Goal: Task Accomplishment & Management: Manage account settings

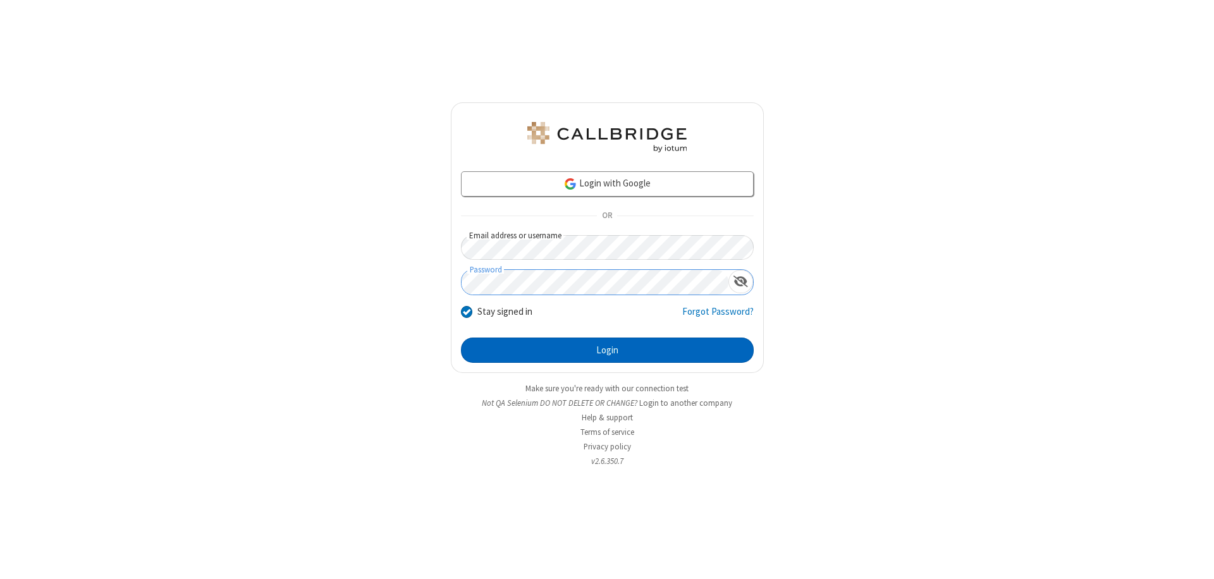
click at [607, 350] on button "Login" at bounding box center [607, 350] width 293 height 25
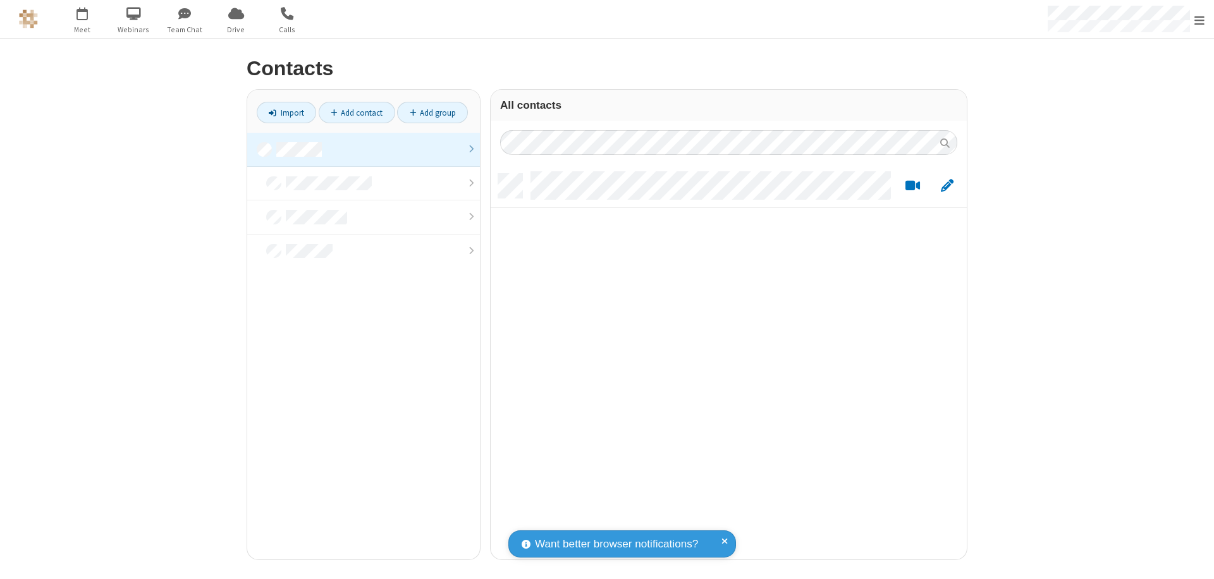
scroll to position [10, 10]
click at [364, 149] on link at bounding box center [363, 150] width 233 height 34
click at [357, 113] on link "Add contact" at bounding box center [357, 112] width 77 height 21
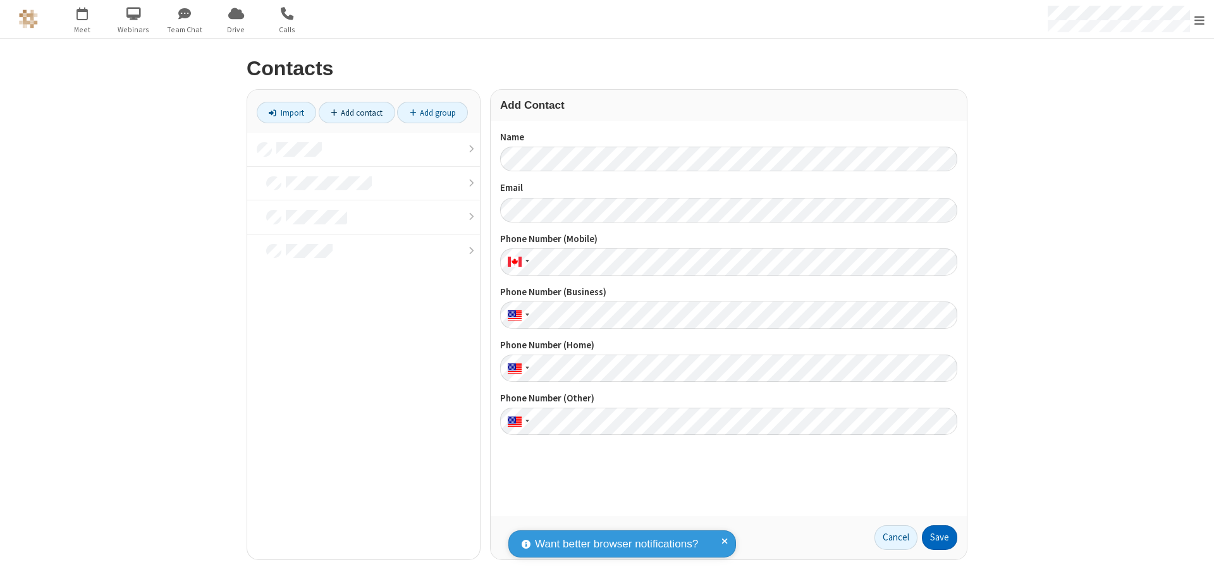
click at [940, 537] on button "Save" at bounding box center [939, 537] width 35 height 25
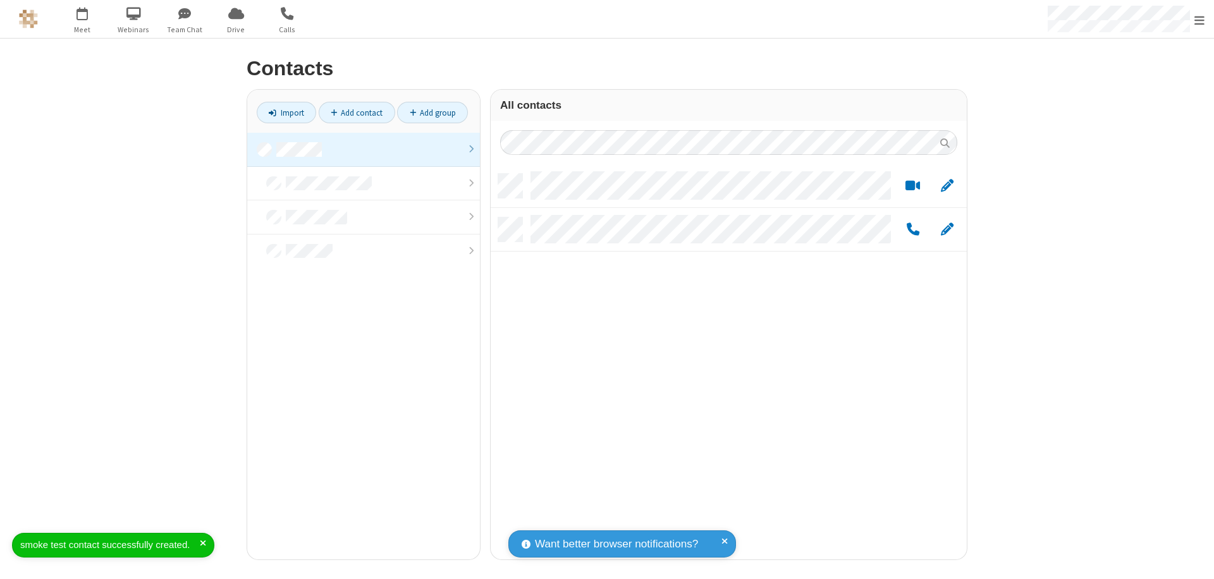
scroll to position [386, 467]
